Goal: Book appointment/travel/reservation

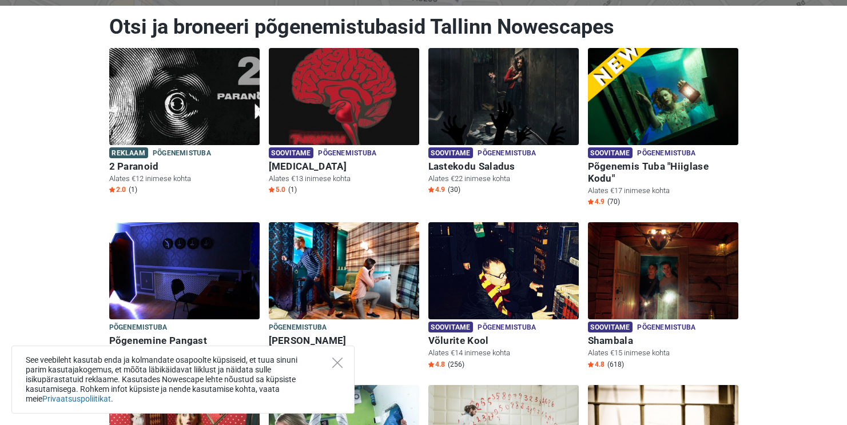
scroll to position [148, 0]
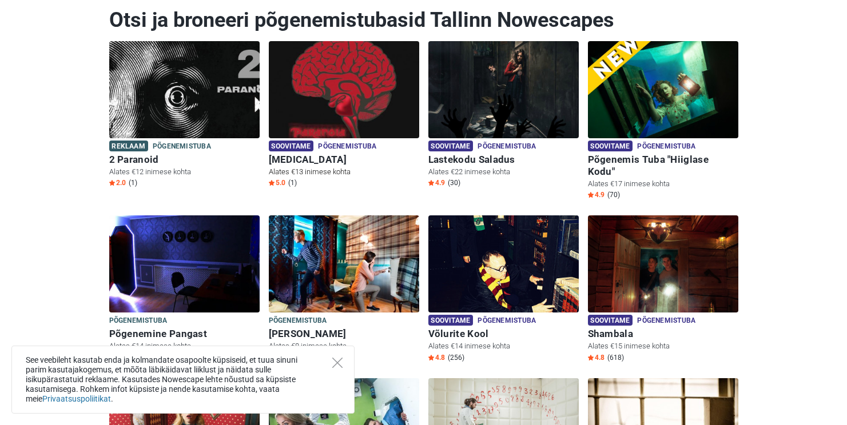
click at [394, 88] on img at bounding box center [344, 89] width 150 height 97
click at [505, 94] on img at bounding box center [503, 89] width 150 height 97
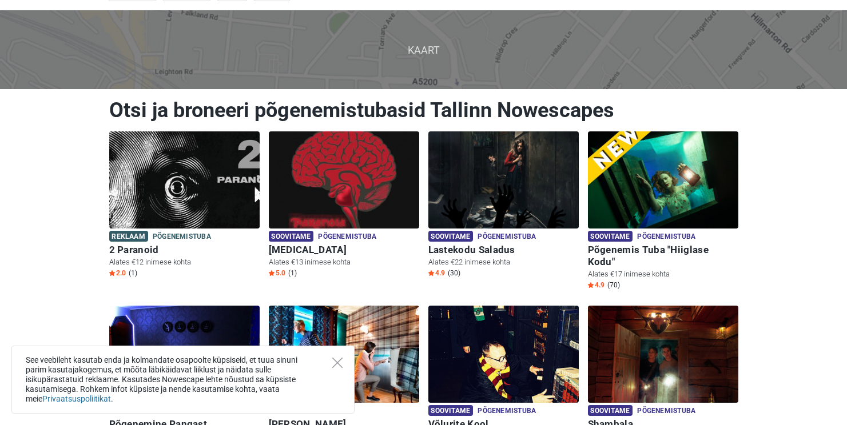
scroll to position [0, 0]
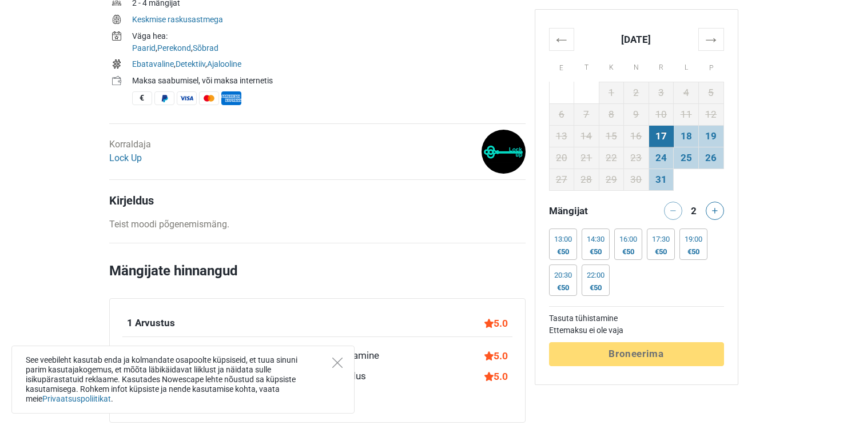
scroll to position [462, 0]
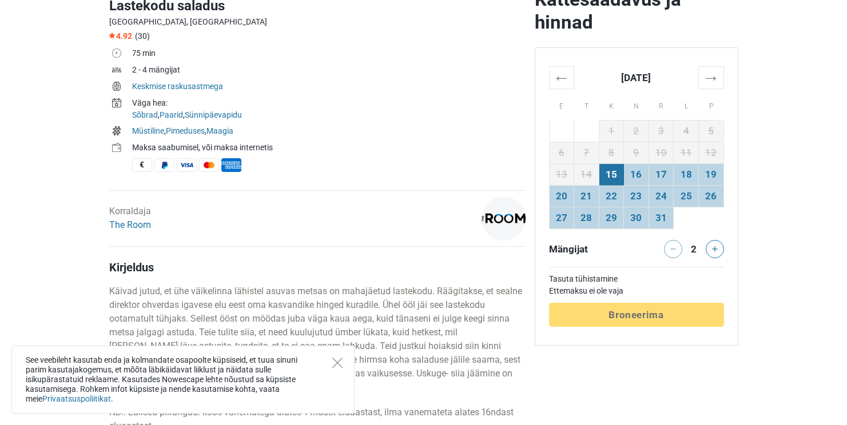
scroll to position [370, 0]
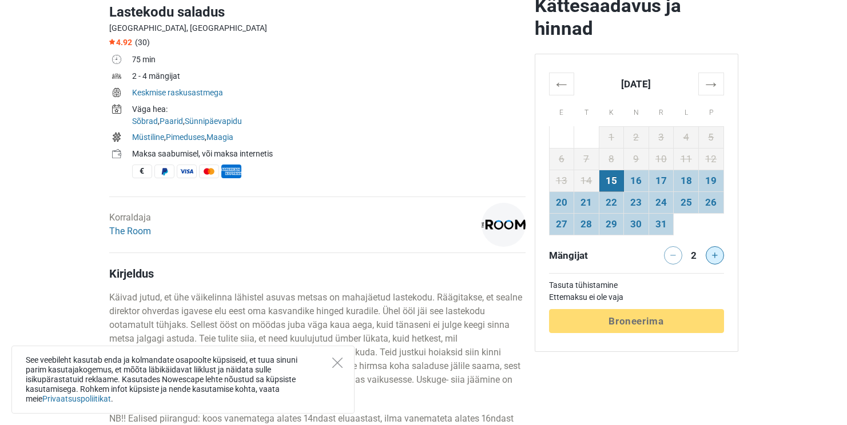
click at [712, 251] on button at bounding box center [714, 255] width 18 height 18
click at [616, 183] on td "15" at bounding box center [611, 181] width 25 height 22
